Goal: Transaction & Acquisition: Purchase product/service

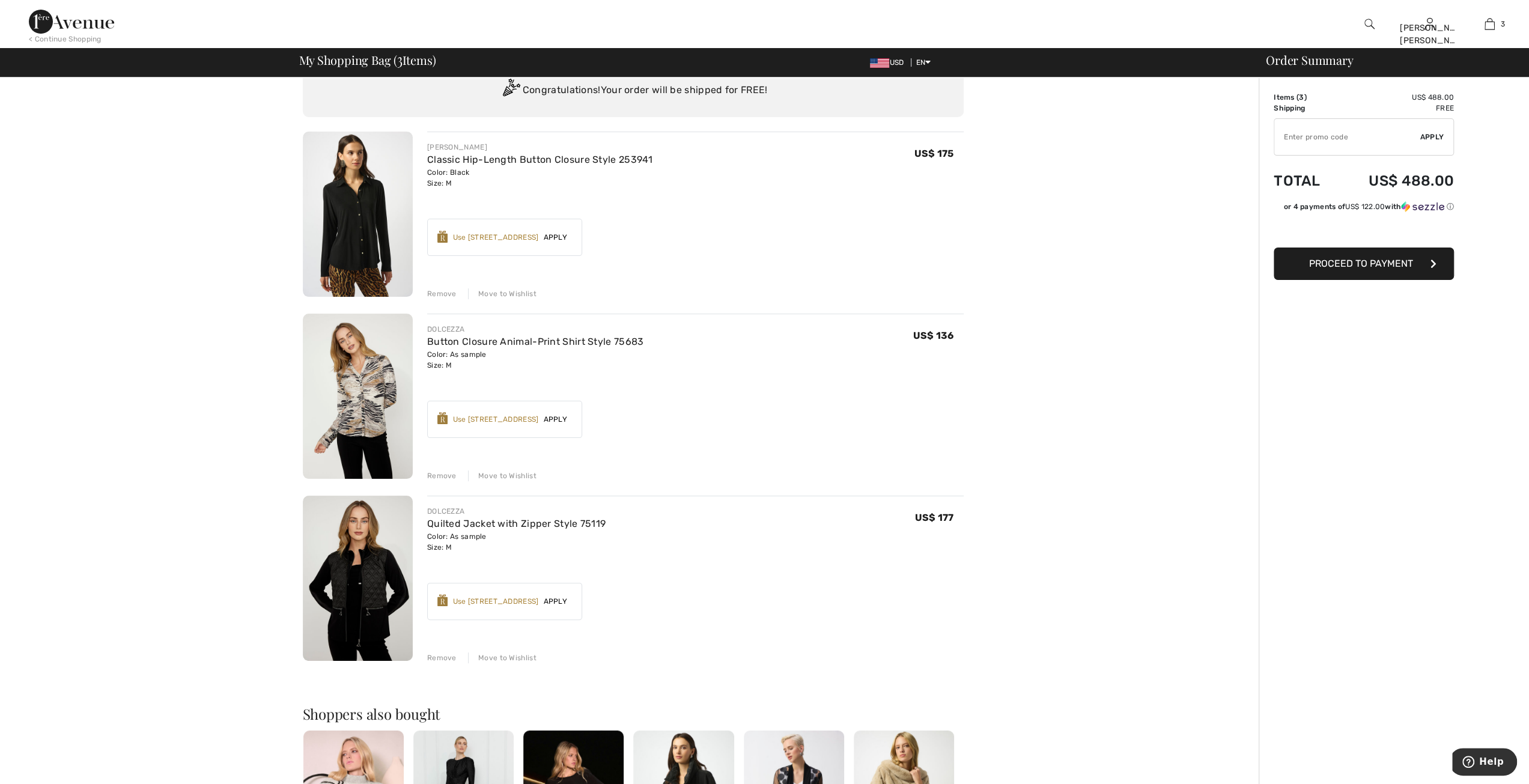
scroll to position [120, 0]
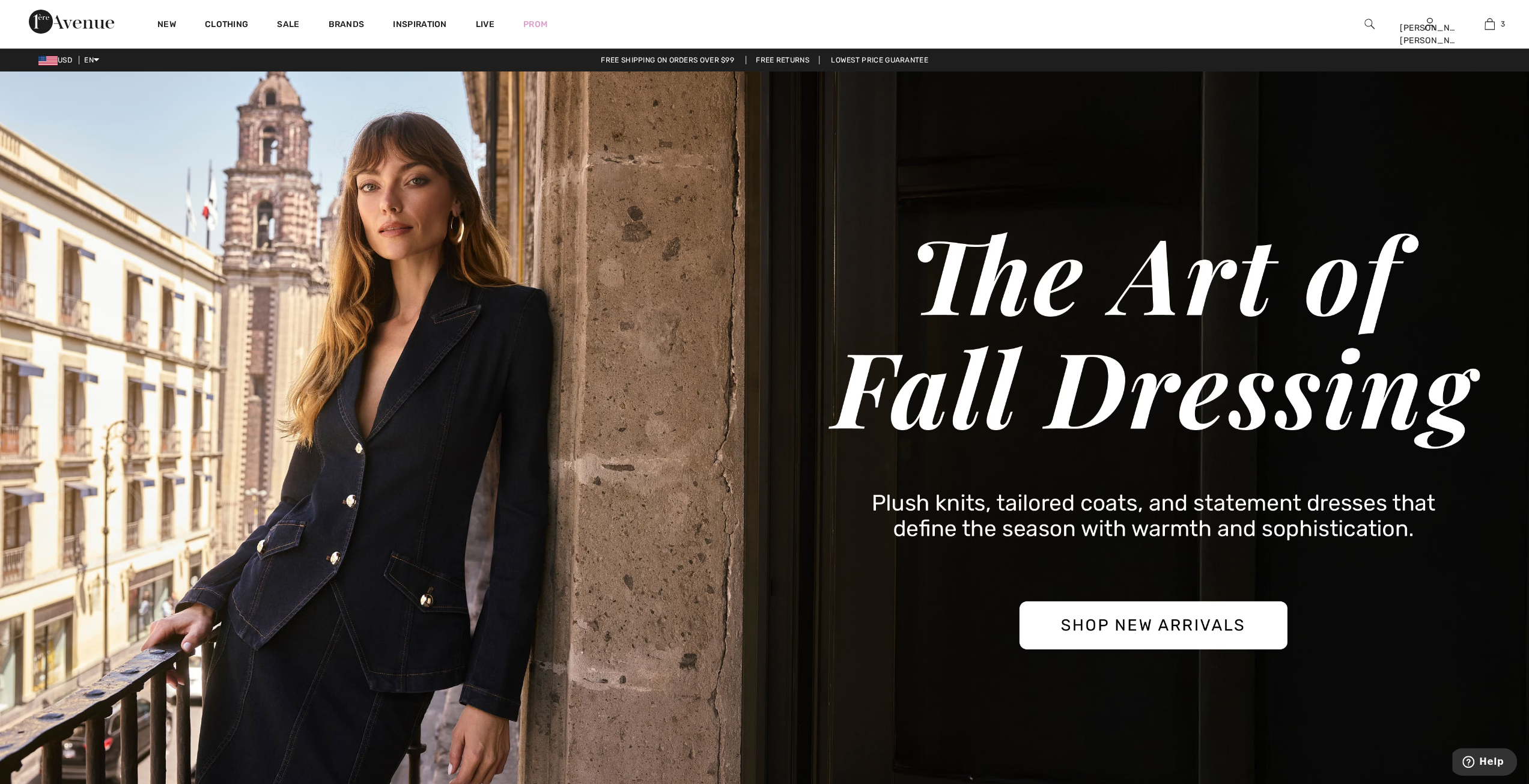
click at [1124, 623] on img at bounding box center [764, 438] width 1529 height 733
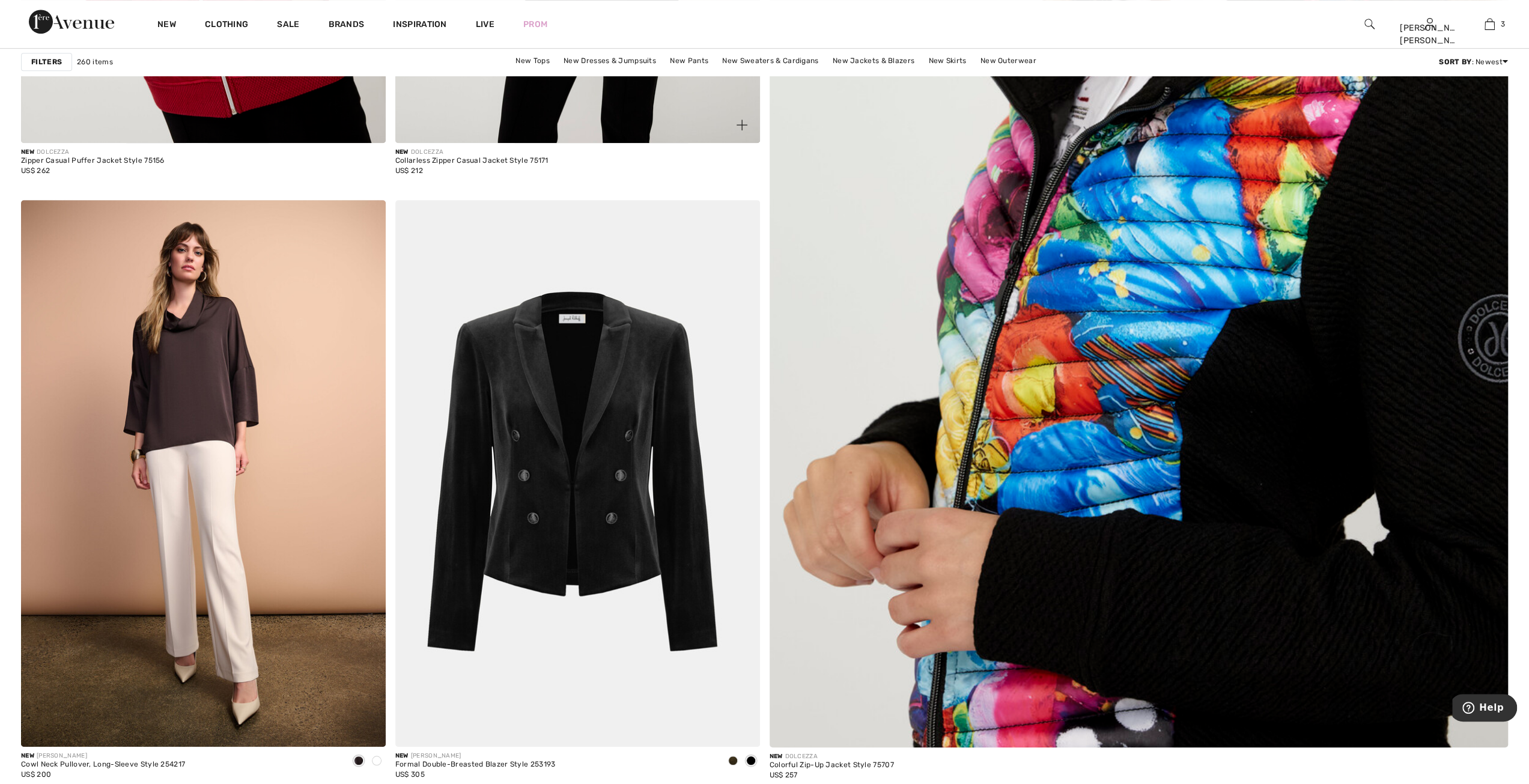
scroll to position [481, 0]
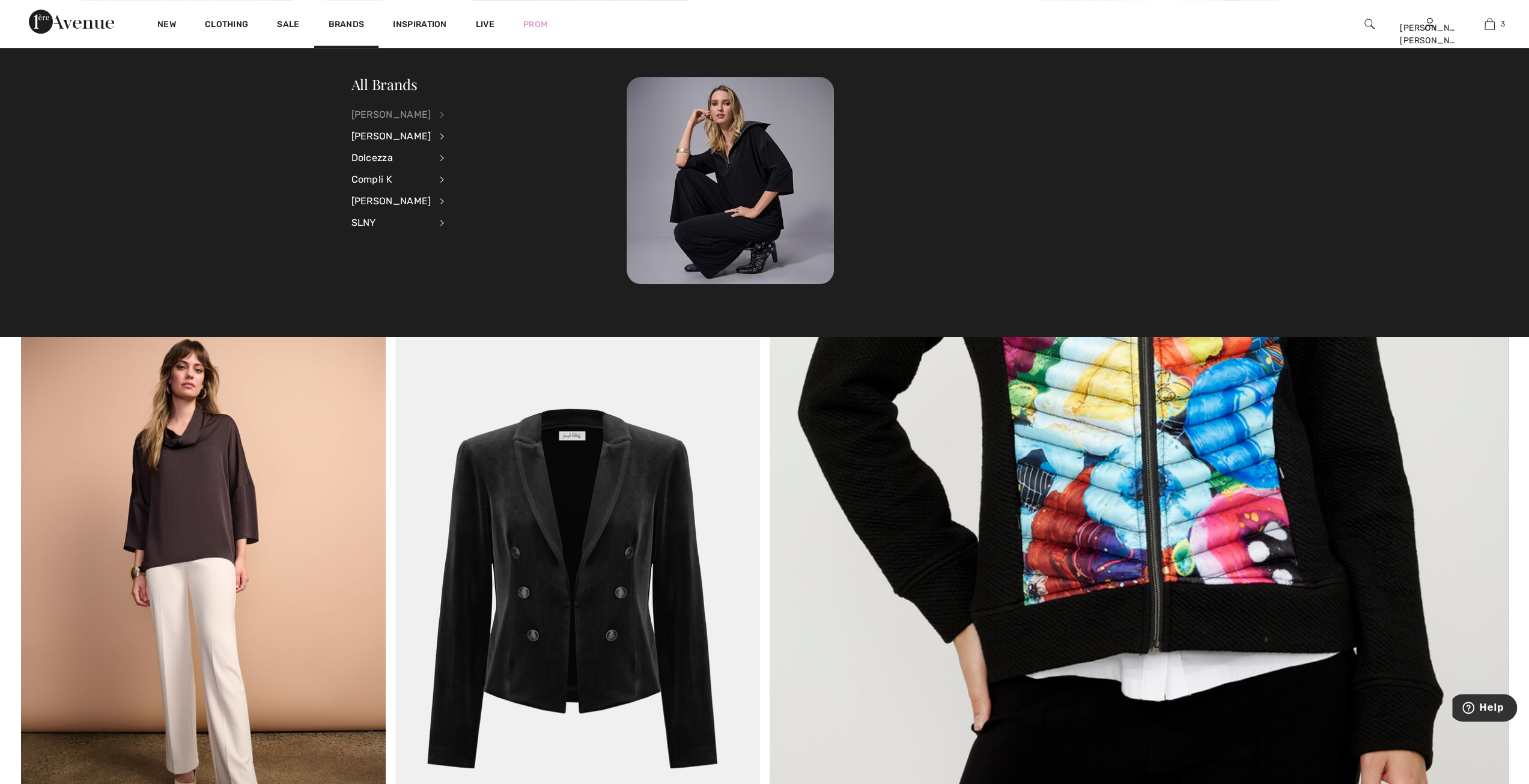
click at [383, 113] on div "[PERSON_NAME]" at bounding box center [391, 115] width 80 height 21
click at [459, 111] on link "View All" at bounding box center [506, 114] width 93 height 20
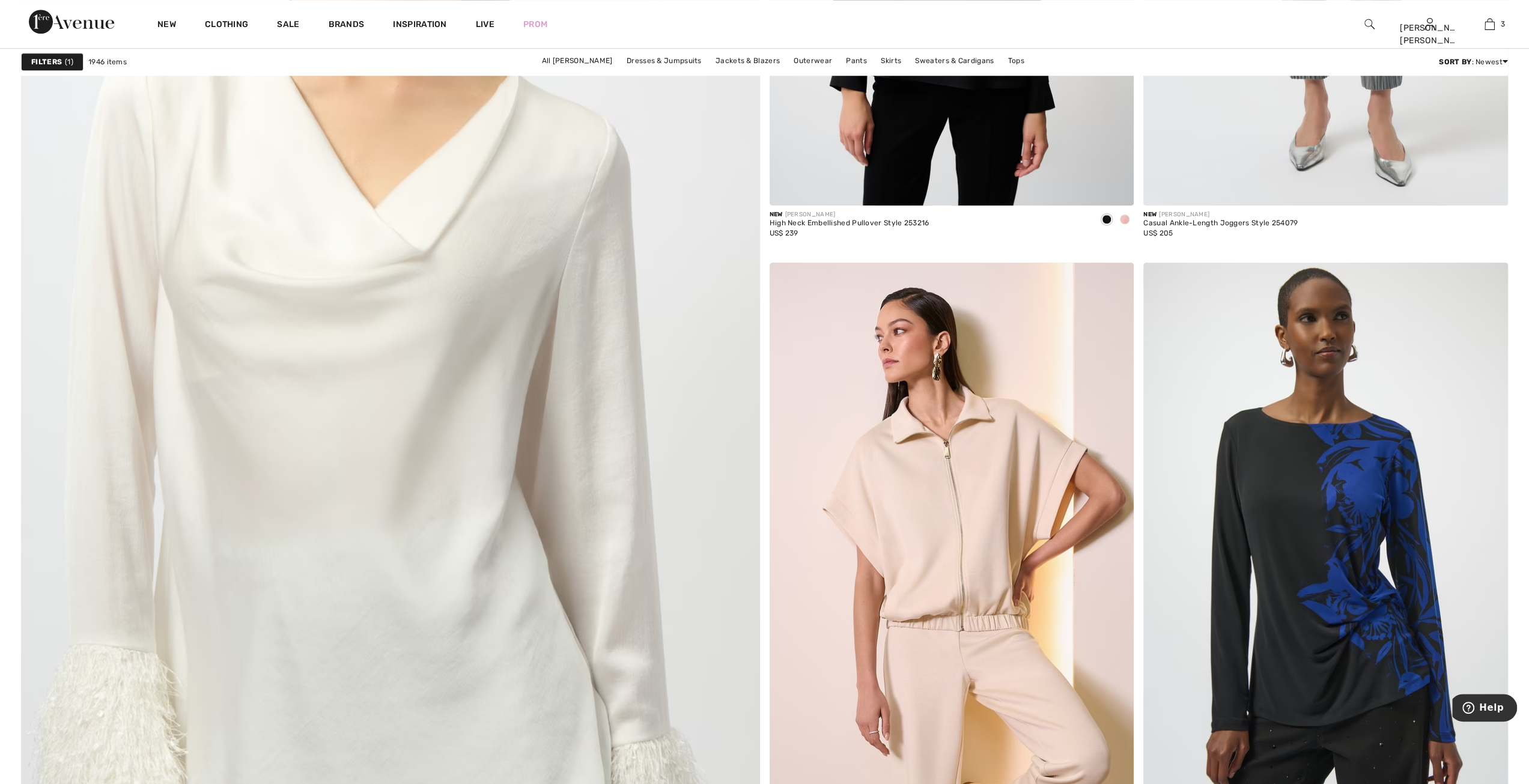
scroll to position [5706, 0]
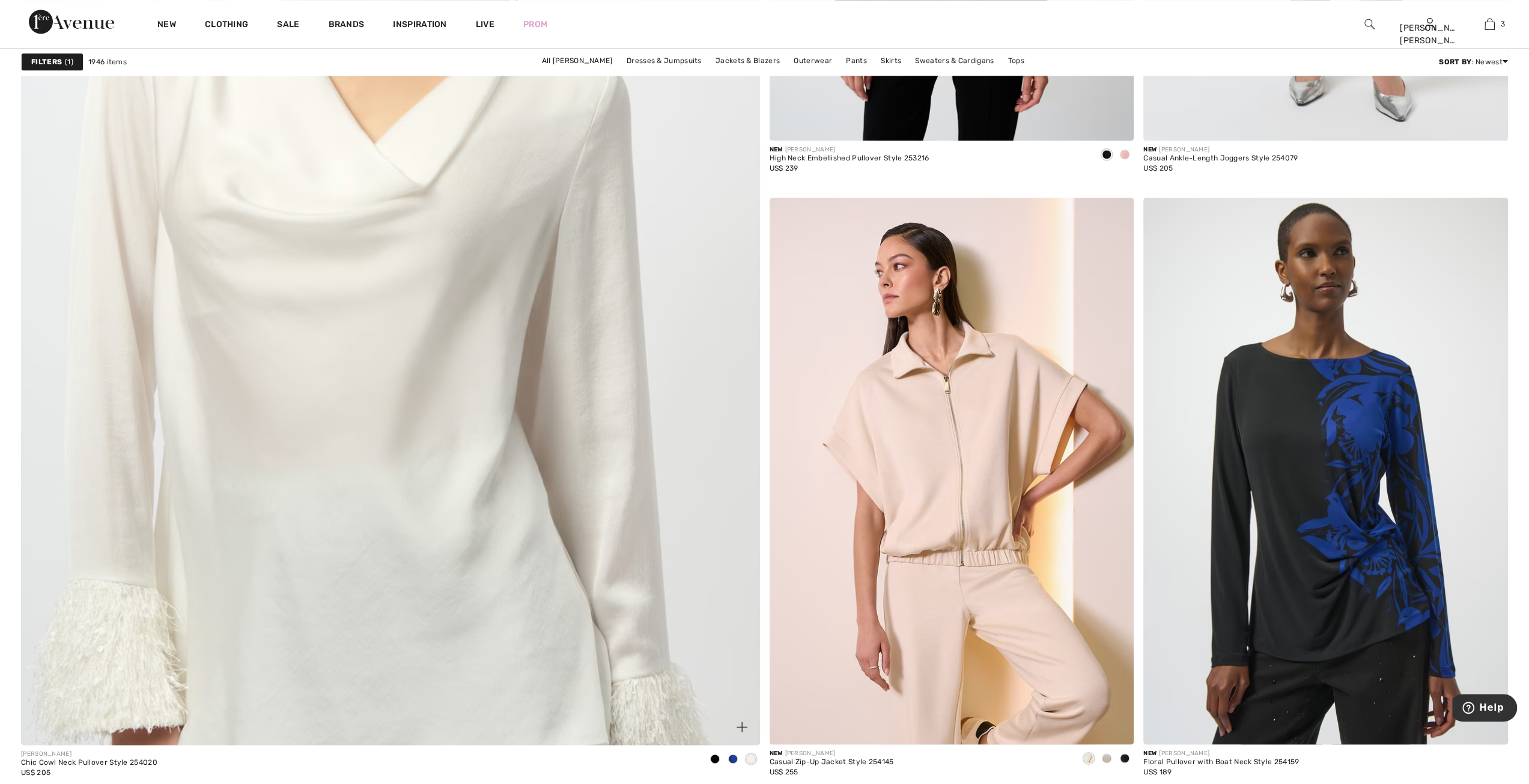
click at [363, 440] on img at bounding box center [390, 258] width 886 height 1329
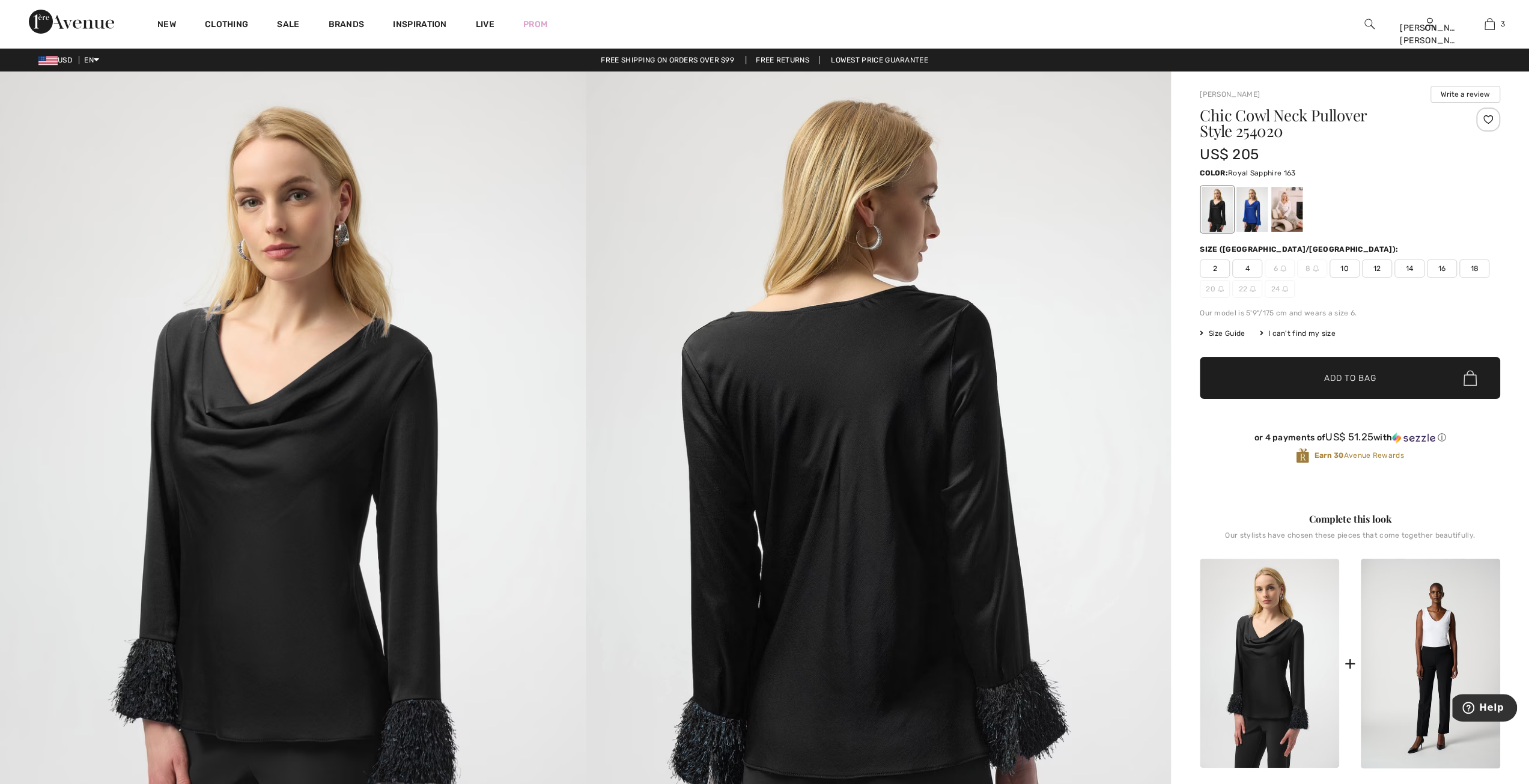
click at [1245, 205] on div at bounding box center [1253, 209] width 32 height 45
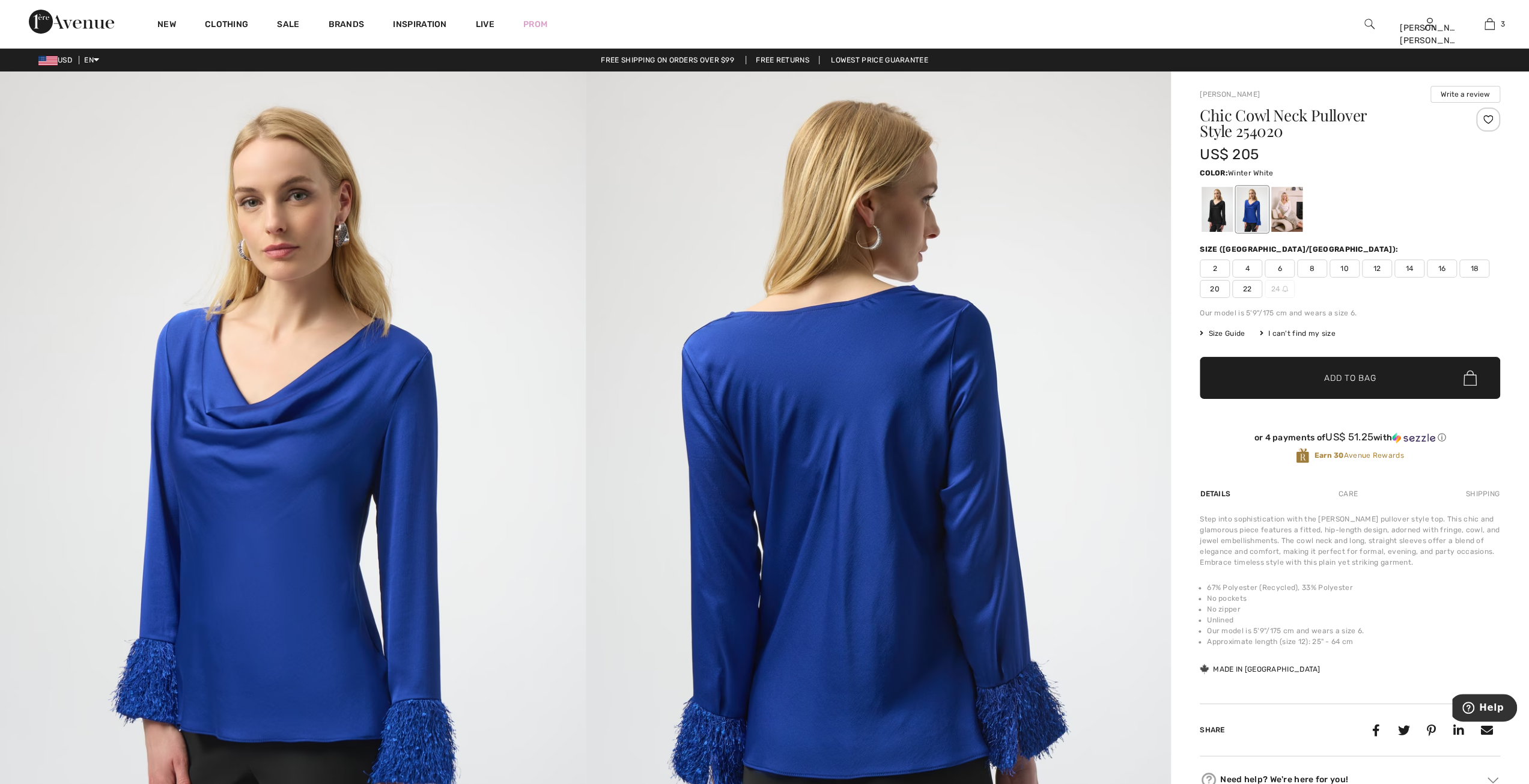
click at [1286, 214] on div at bounding box center [1287, 209] width 32 height 45
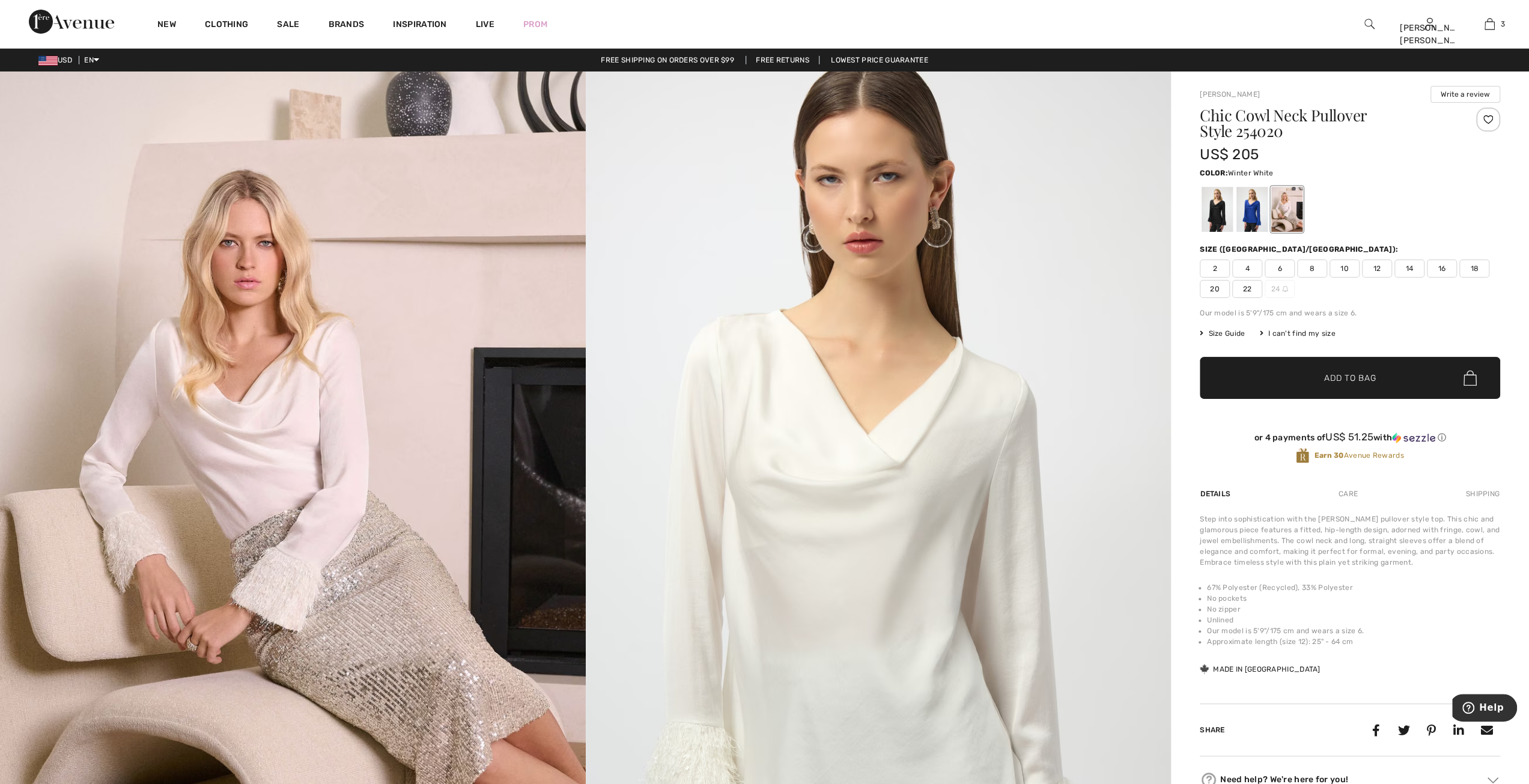
click at [1316, 266] on span "8" at bounding box center [1313, 268] width 30 height 18
click at [1316, 377] on span "✔ Added to Bag" at bounding box center [1332, 378] width 73 height 13
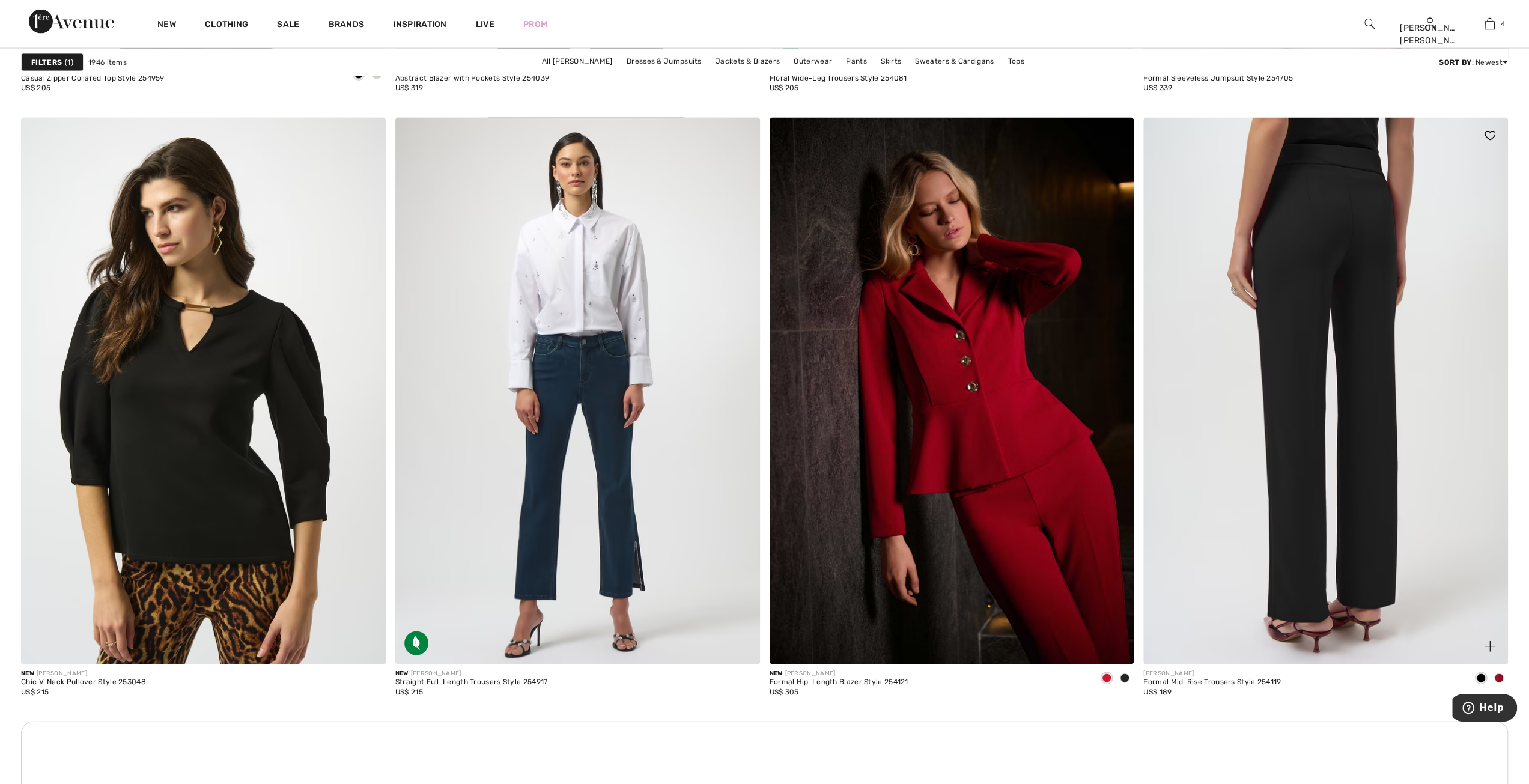
scroll to position [7027, 0]
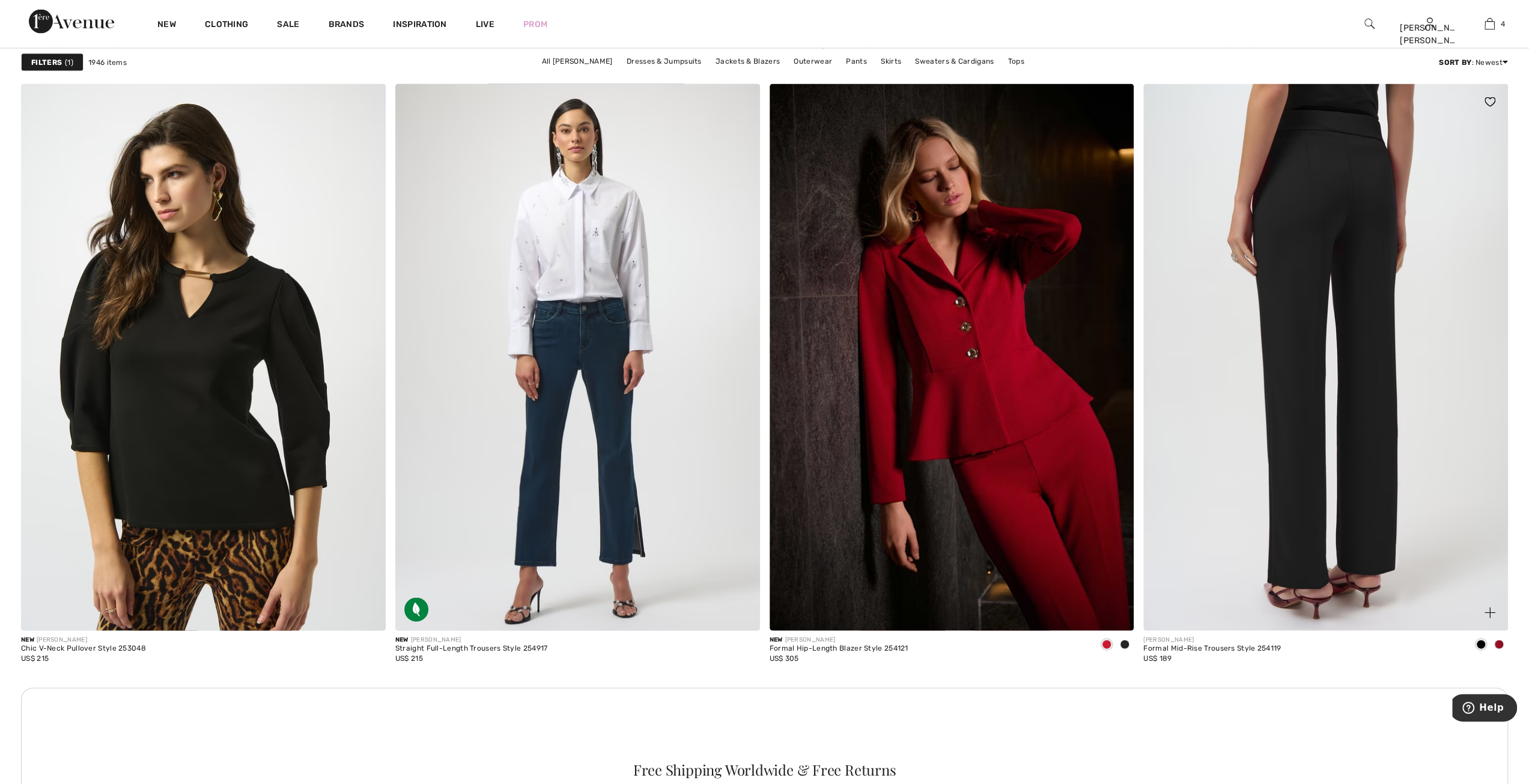
click at [1308, 211] on img at bounding box center [1326, 357] width 365 height 547
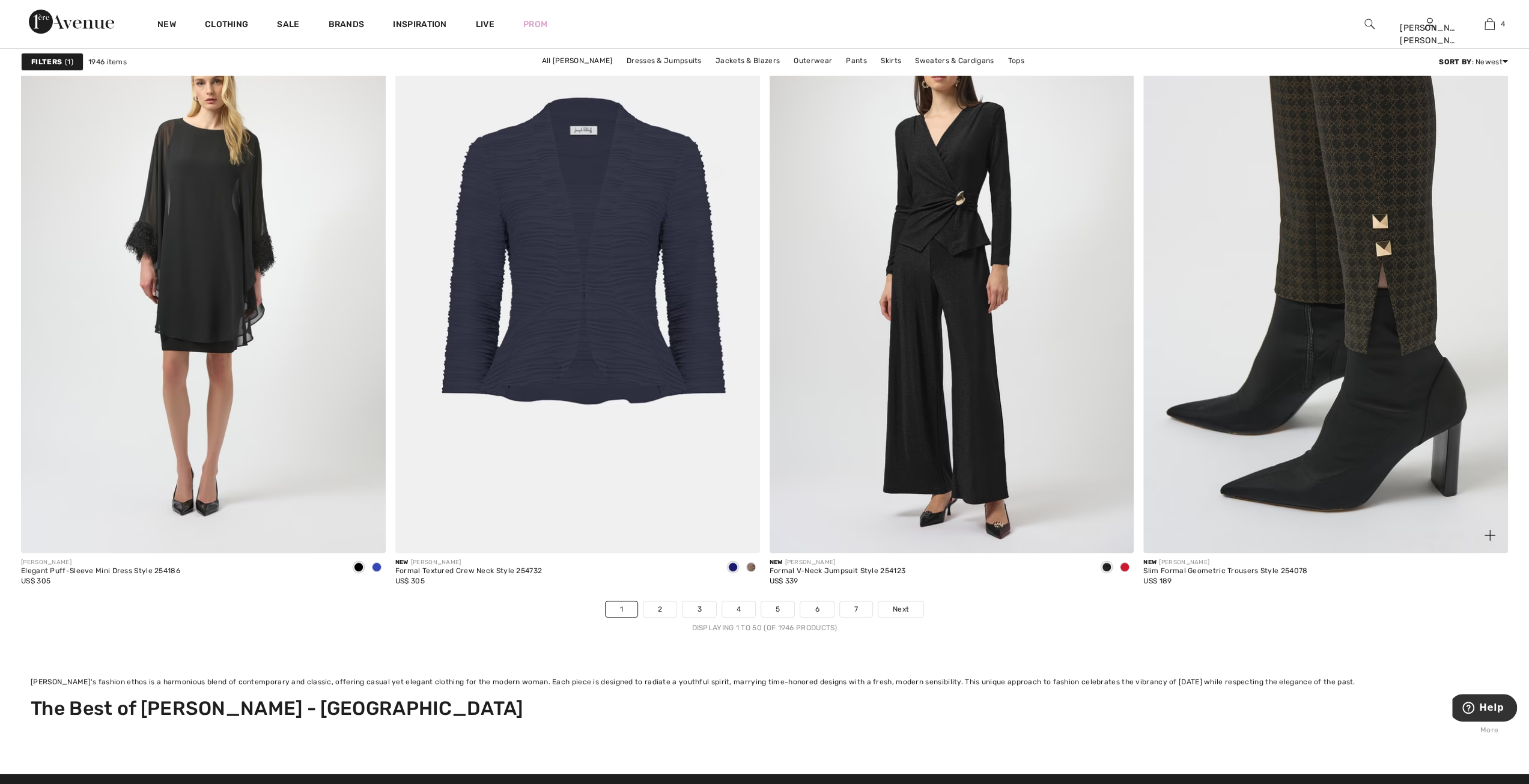
scroll to position [9069, 0]
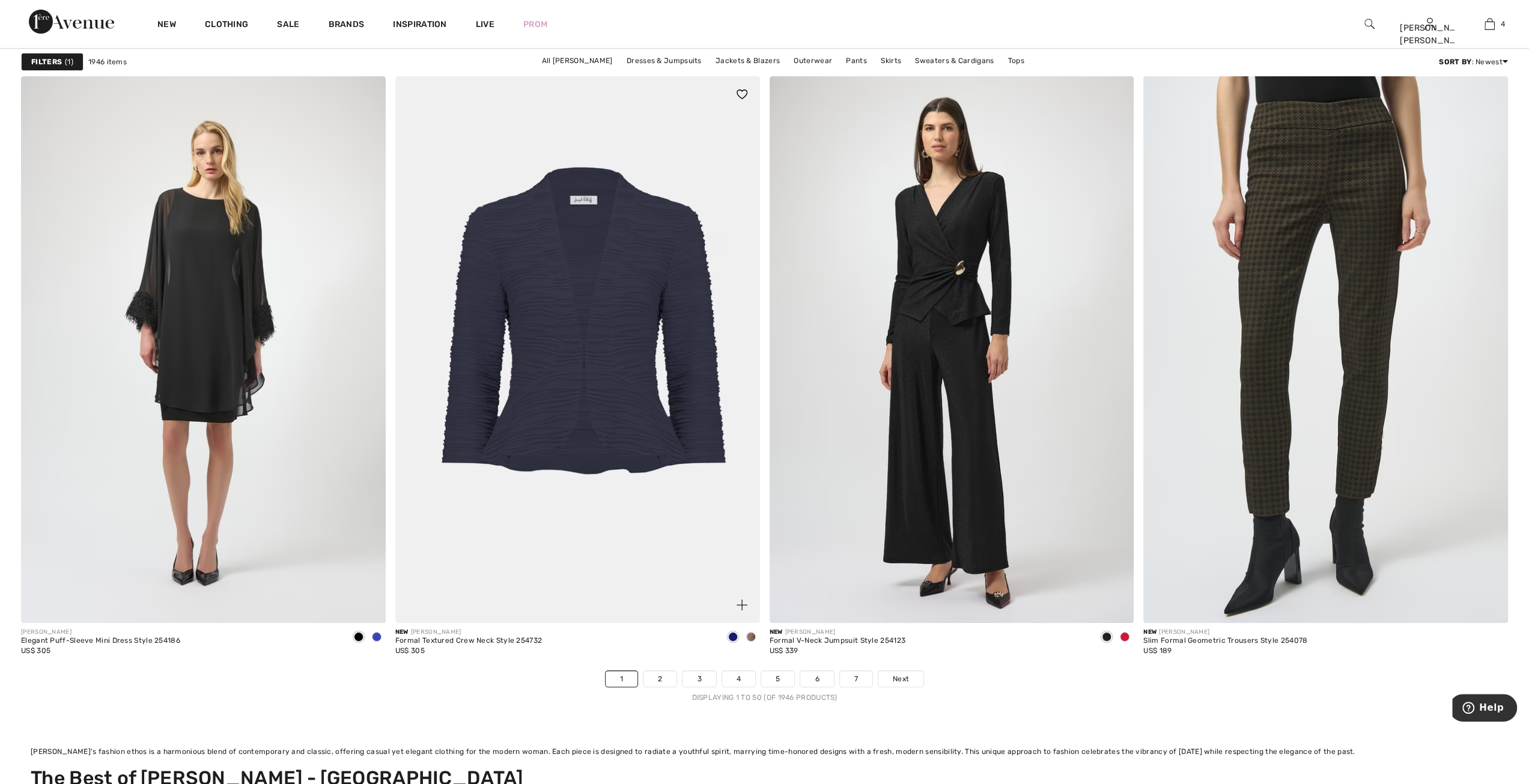
click at [603, 421] on img at bounding box center [578, 349] width 365 height 547
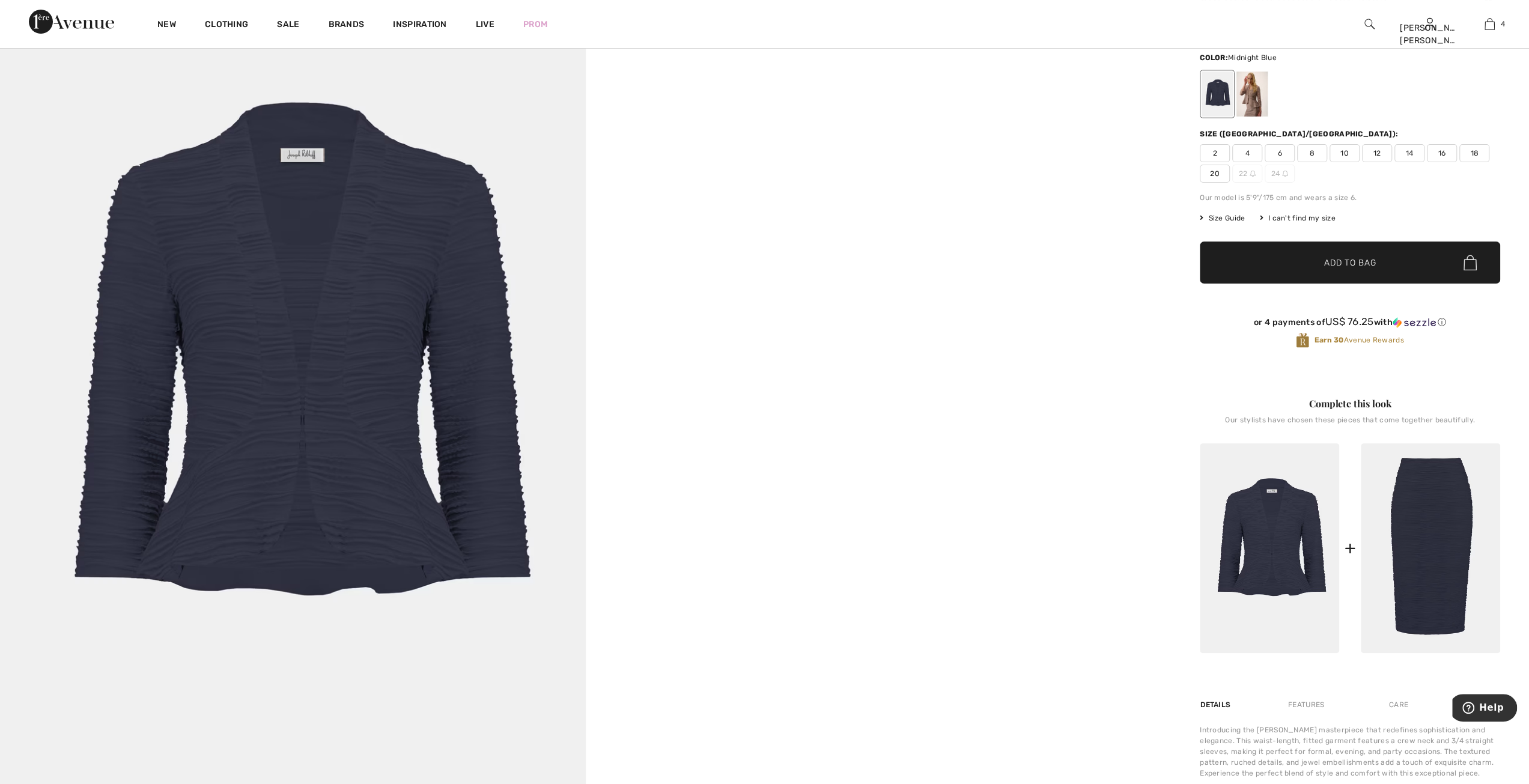
scroll to position [240, 0]
